Goal: Communication & Community: Answer question/provide support

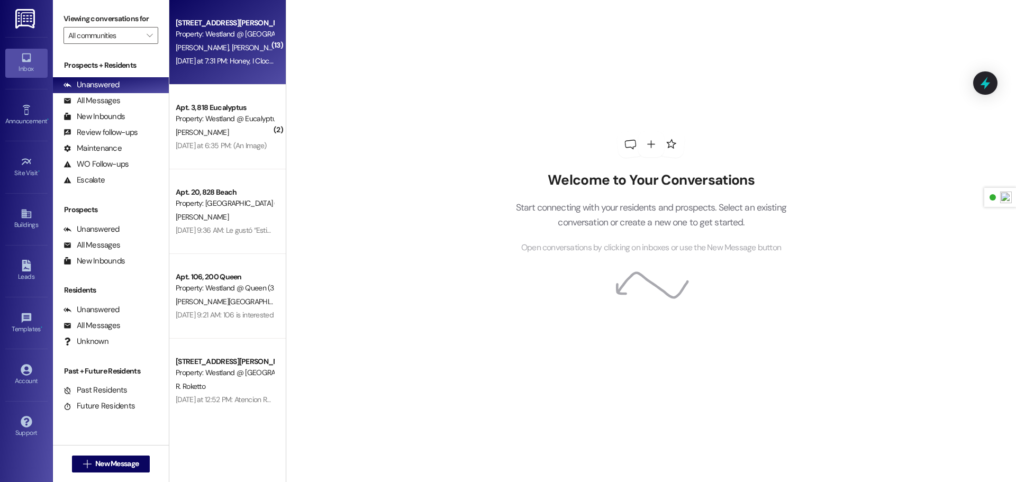
click at [226, 70] on div "Apt. 6, 10131 [GEOGRAPHIC_DATA] Property: [GEOGRAPHIC_DATA] @ [GEOGRAPHIC_DATA]…" at bounding box center [227, 42] width 116 height 85
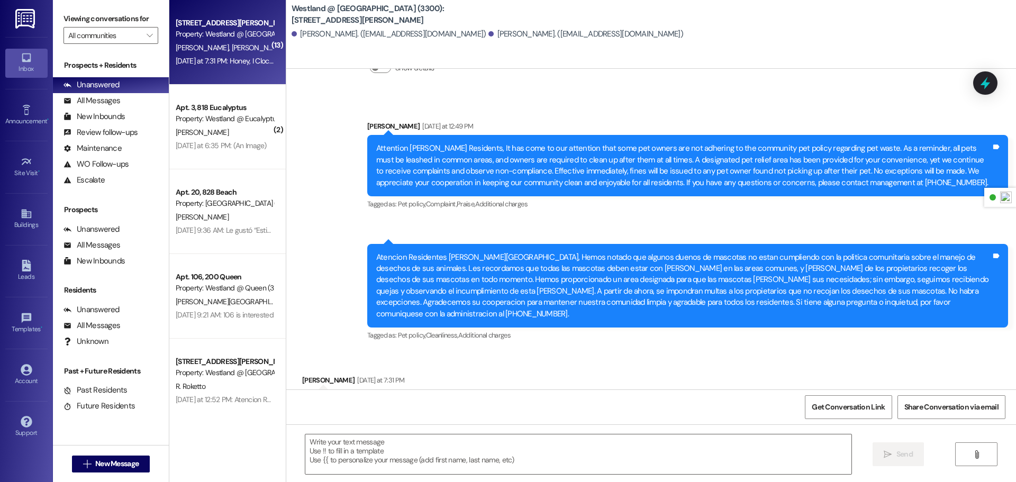
scroll to position [2667, 0]
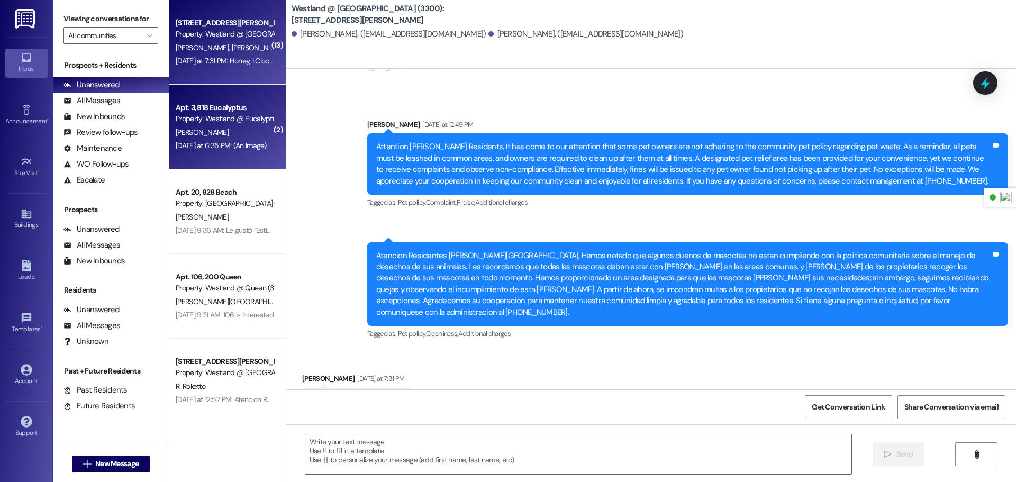
click at [226, 124] on div "Property: Westland @ Eucalyptus (3273)" at bounding box center [225, 118] width 98 height 11
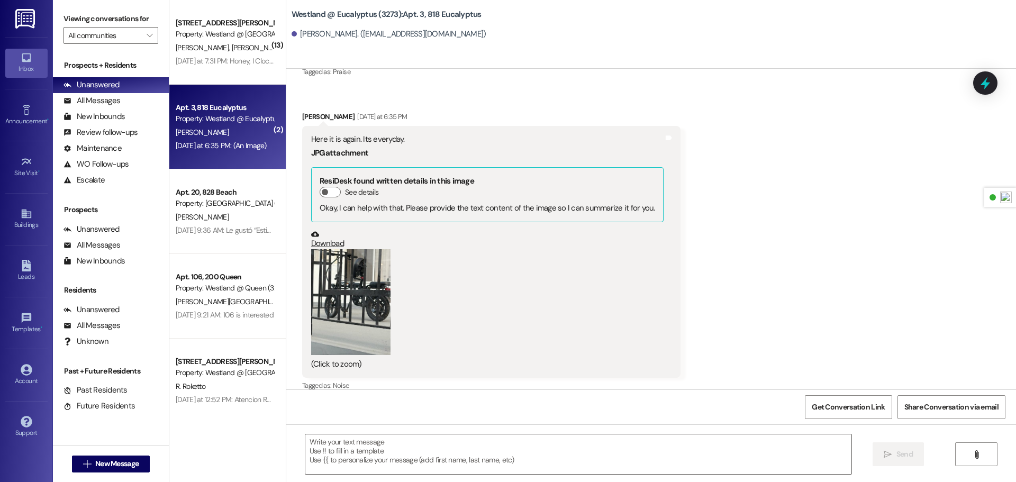
scroll to position [3430, 0]
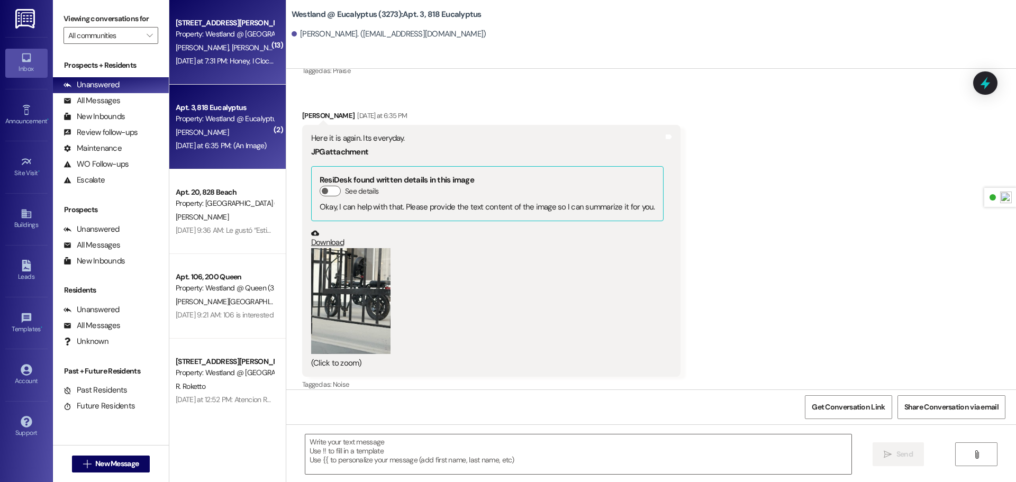
click at [230, 41] on div "[PERSON_NAME] [PERSON_NAME]" at bounding box center [225, 47] width 100 height 13
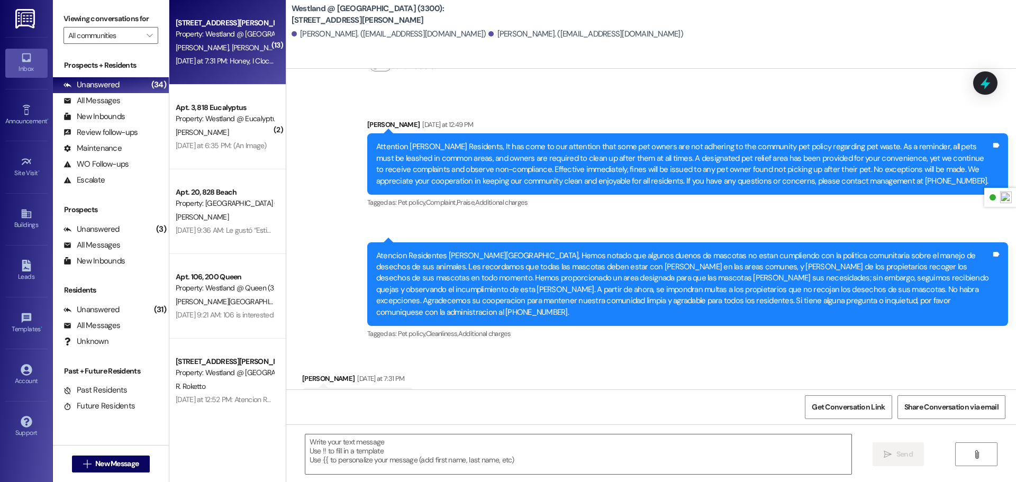
scroll to position [2667, 0]
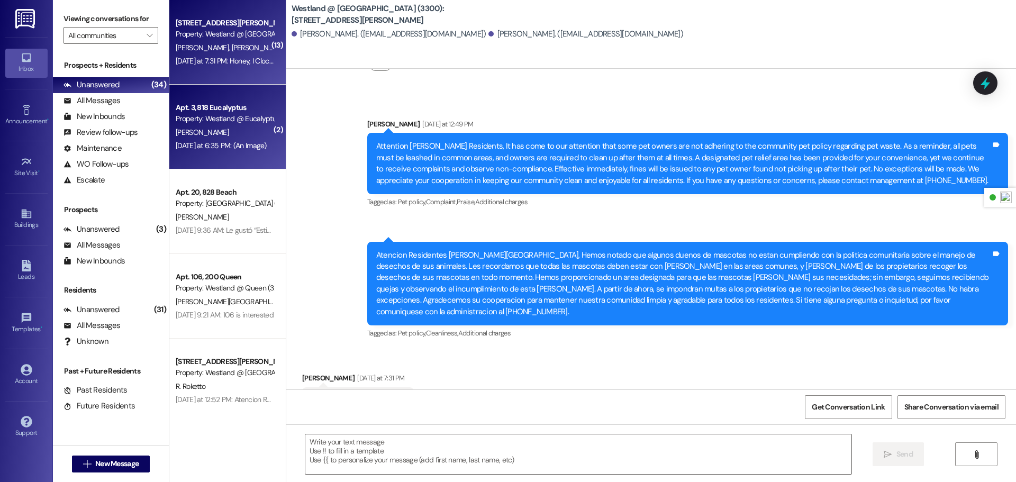
click at [216, 151] on div "[DATE] at 6:35 PM: (An Image) [DATE] at 6:35 PM: (An Image)" at bounding box center [225, 145] width 100 height 13
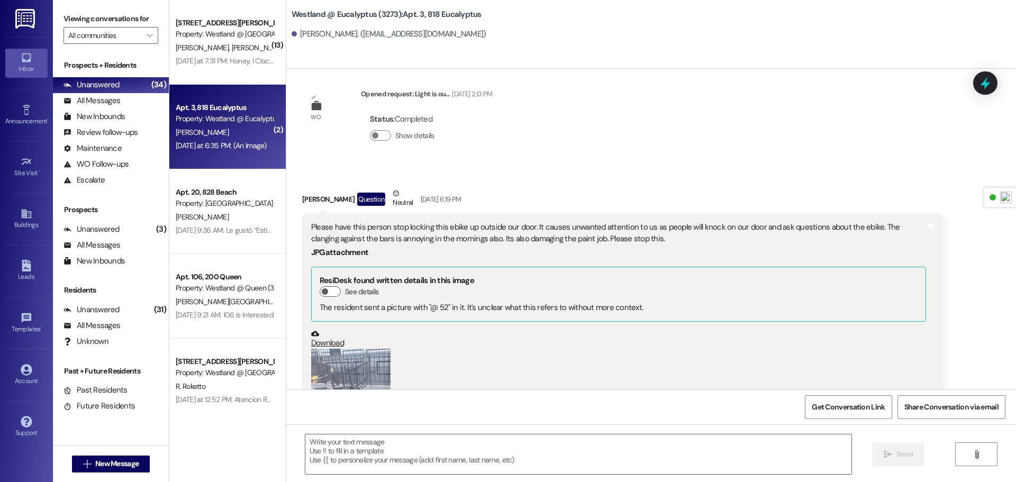
scroll to position [3429, 0]
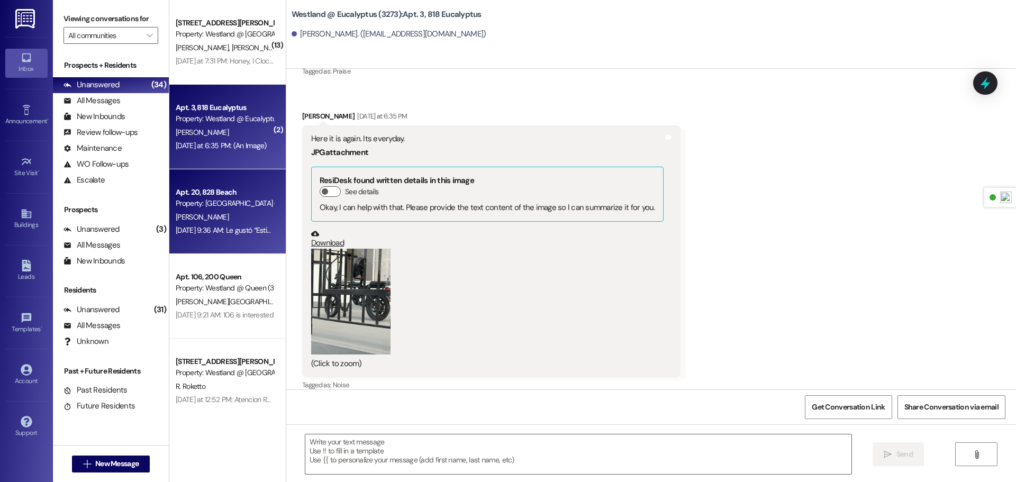
click at [226, 191] on div "Apt. 20, 828 Beach" at bounding box center [225, 192] width 98 height 11
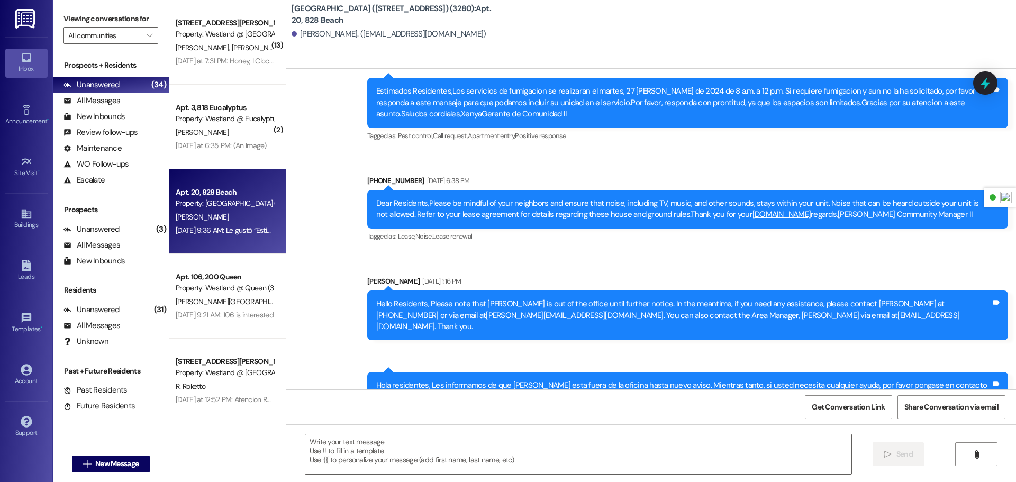
scroll to position [7104, 0]
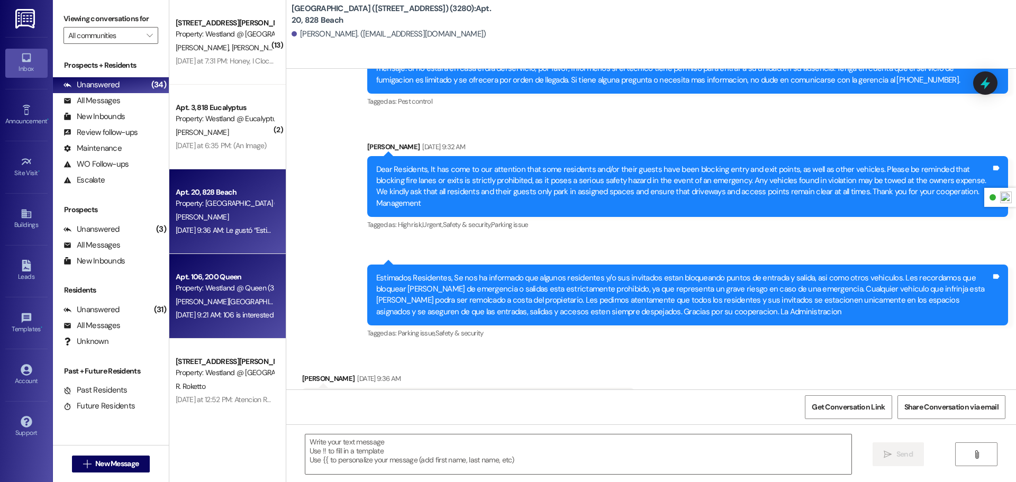
click at [238, 296] on div "[PERSON_NAME][GEOGRAPHIC_DATA]" at bounding box center [225, 301] width 100 height 13
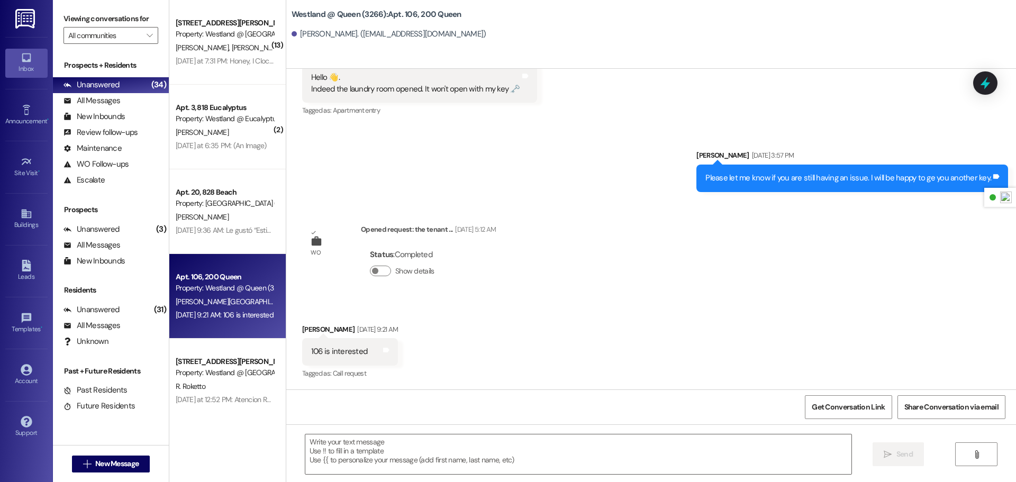
scroll to position [2128, 0]
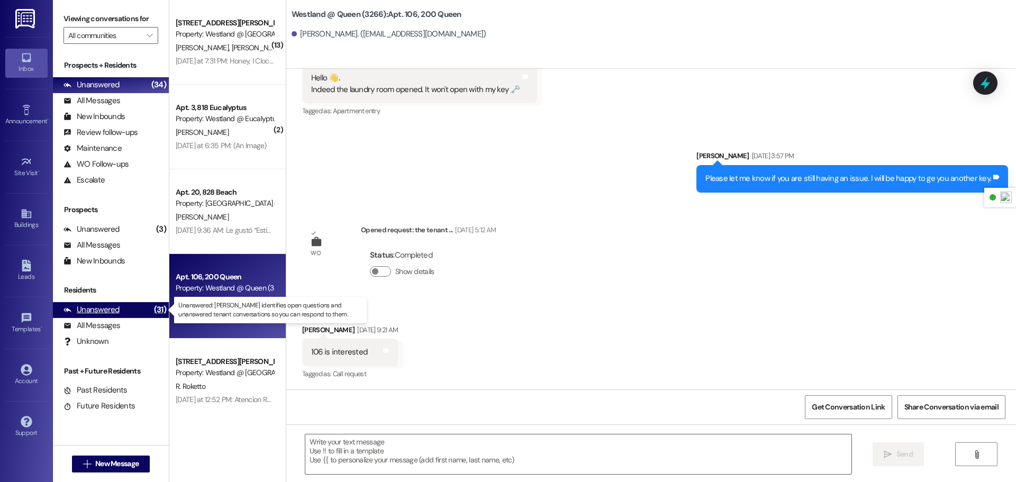
click at [123, 313] on div "Unanswered (31)" at bounding box center [111, 310] width 116 height 16
click at [103, 311] on div "Unanswered" at bounding box center [91, 309] width 56 height 11
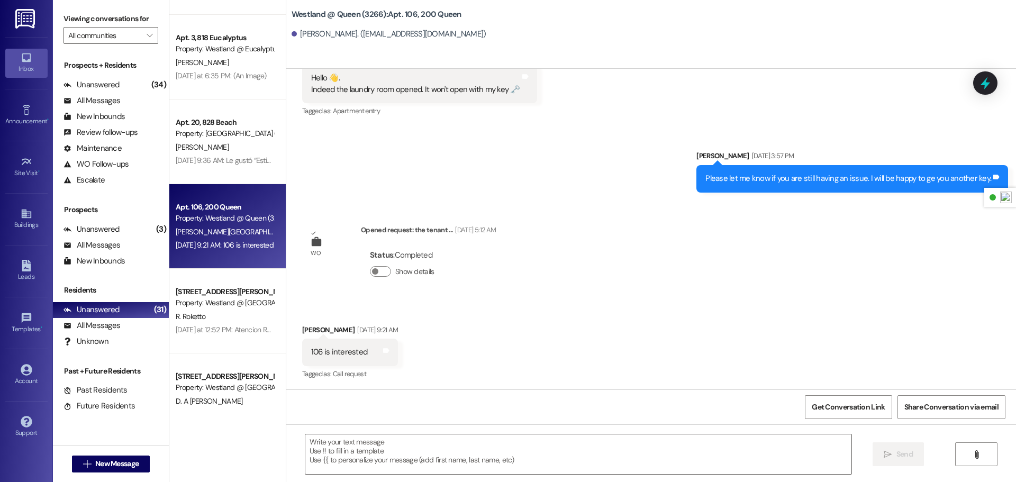
scroll to position [75, 0]
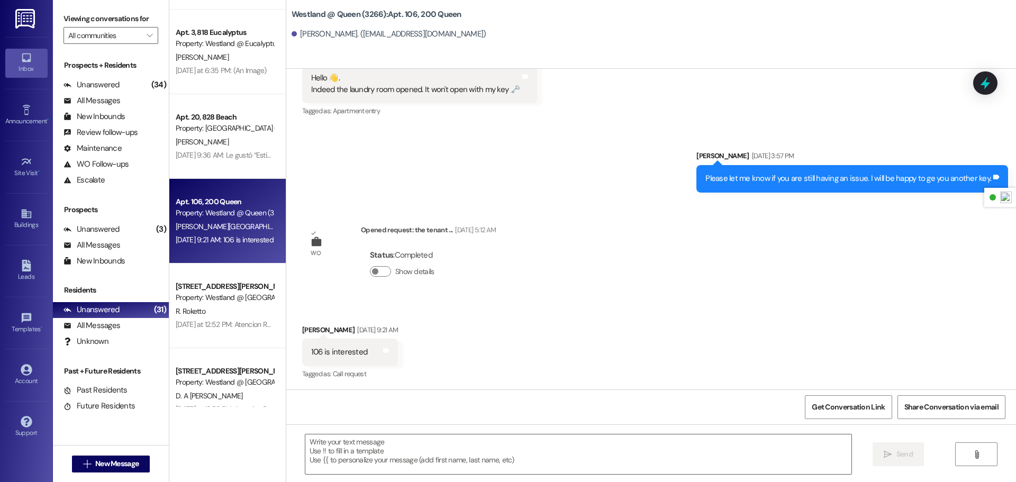
click at [226, 336] on div "Apt. 32, 10121 [PERSON_NAME] Property: Westland @ [GEOGRAPHIC_DATA] (3300) R. R…" at bounding box center [227, 306] width 116 height 85
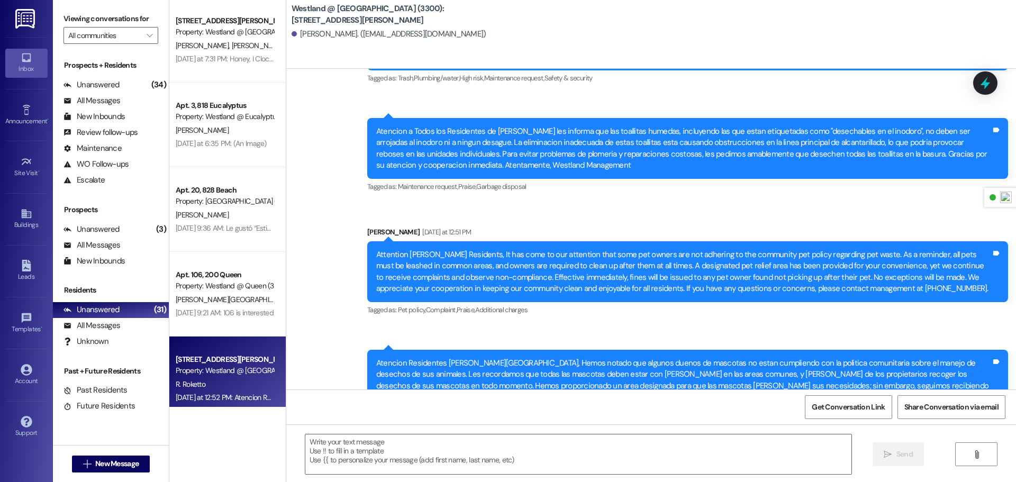
scroll to position [0, 0]
